Goal: Browse casually: Explore the website without a specific task or goal

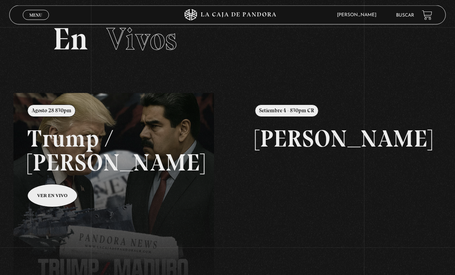
scroll to position [32, 0]
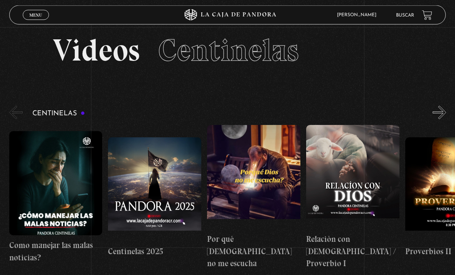
scroll to position [11, 0]
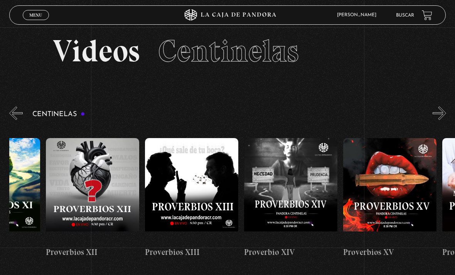
click at [39, 2] on div "ingresar al sitio Ver Video Más Información Solicitar Por favor coloque su disp…" at bounding box center [227, 222] width 455 height 467
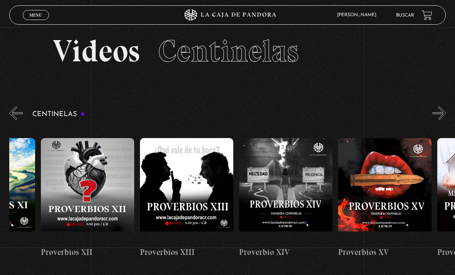
click at [39, 17] on span "Menu" at bounding box center [35, 15] width 13 height 5
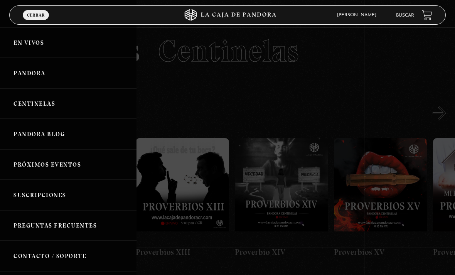
scroll to position [0, 1359]
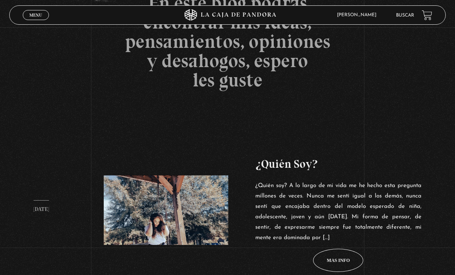
scroll to position [173, 0]
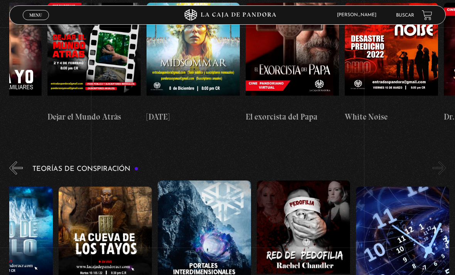
scroll to position [0, 247]
click at [439, 161] on button "»" at bounding box center [439, 167] width 13 height 13
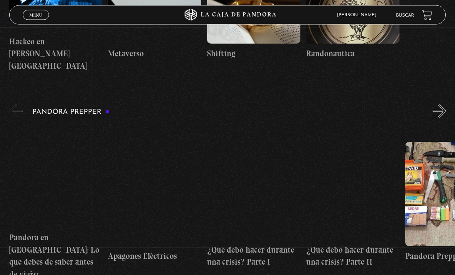
scroll to position [1447, 0]
